Goal: Information Seeking & Learning: Understand process/instructions

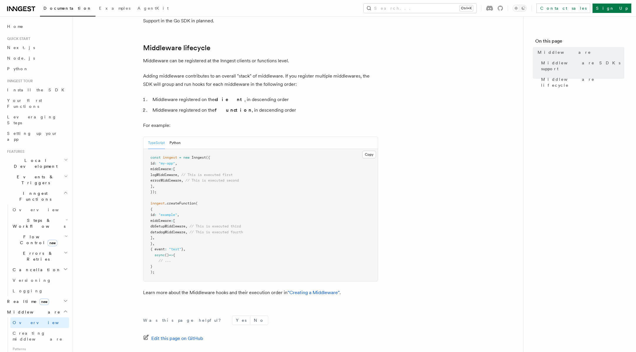
scroll to position [261, 0]
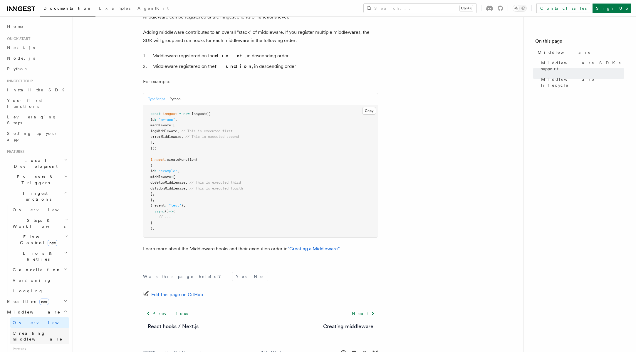
click at [26, 331] on span "Creating middleware" at bounding box center [38, 336] width 50 height 11
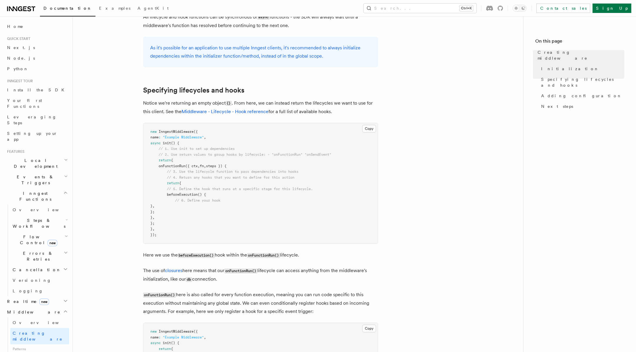
scroll to position [441, 0]
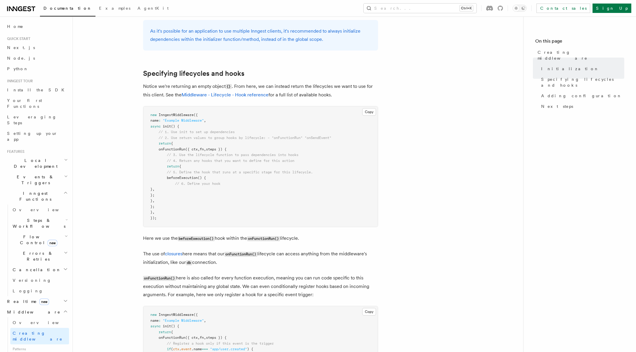
click at [179, 178] on span "beforeExecution" at bounding box center [182, 178] width 31 height 4
click at [230, 179] on pre "new InngestMiddleware ({ name : "Example Middleware" , async init () { // 1. Us…" at bounding box center [260, 166] width 234 height 121
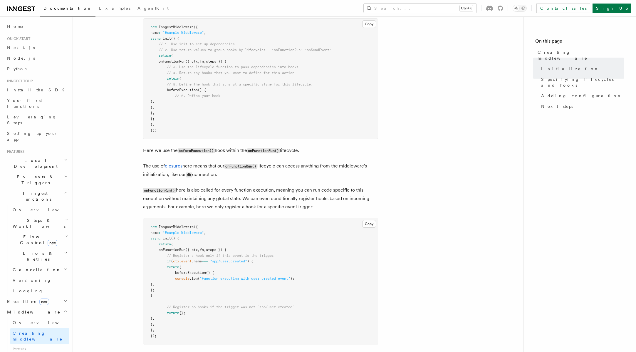
scroll to position [529, 0]
drag, startPoint x: 190, startPoint y: 191, endPoint x: 255, endPoint y: 189, distance: 65.0
click at [255, 189] on p "onFunctionRun() here is also called for every function execution, meaning you c…" at bounding box center [260, 198] width 235 height 25
click at [256, 188] on p "onFunctionRun() here is also called for every function execution, meaning you c…" at bounding box center [260, 198] width 235 height 25
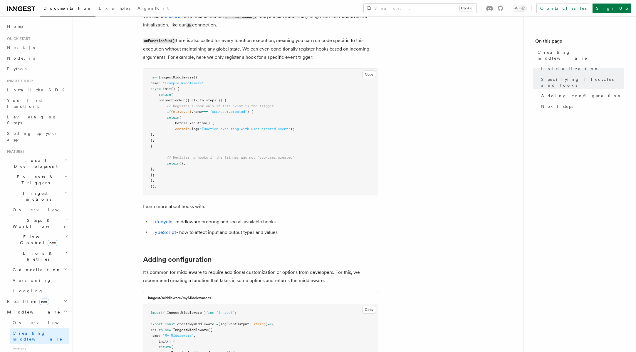
scroll to position [676, 0]
